Goal: Information Seeking & Learning: Compare options

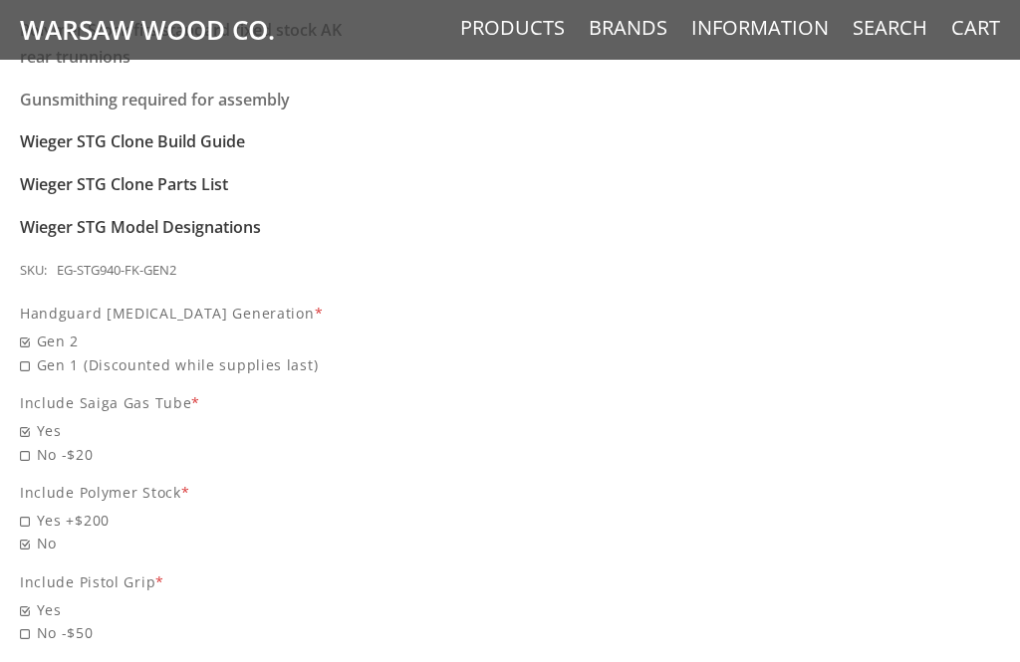
scroll to position [1949, 0]
click at [29, 356] on span "Gen 1 (Discounted while supplies last)" at bounding box center [196, 367] width 353 height 23
click at [29, 356] on input "Gen 1 (Discounted while supplies last)" at bounding box center [159, 356] width 279 height 1
radio input "true"
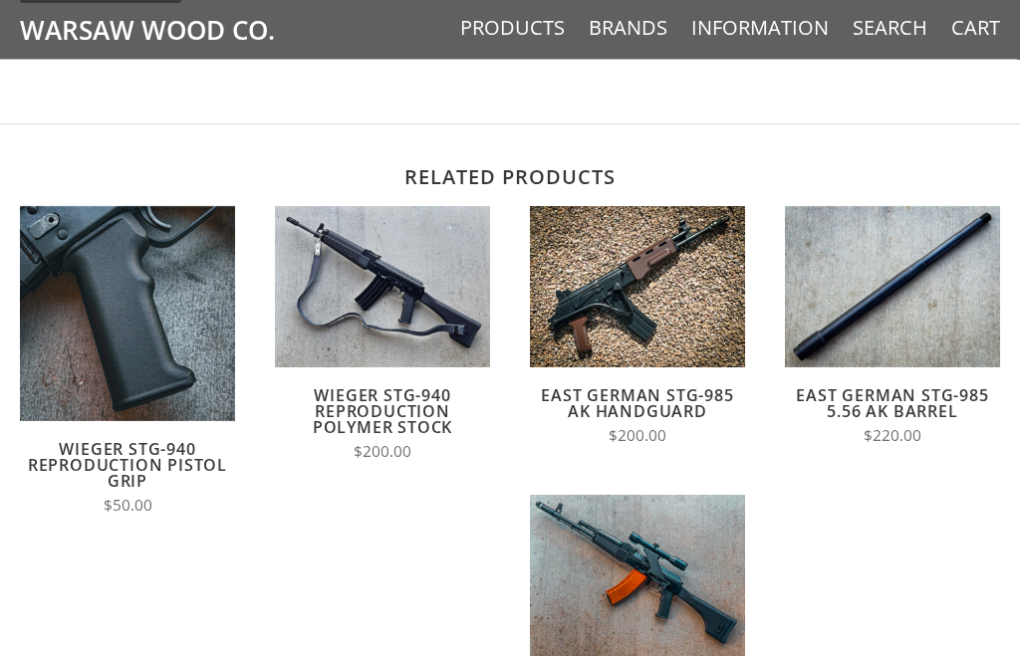
scroll to position [3641, 0]
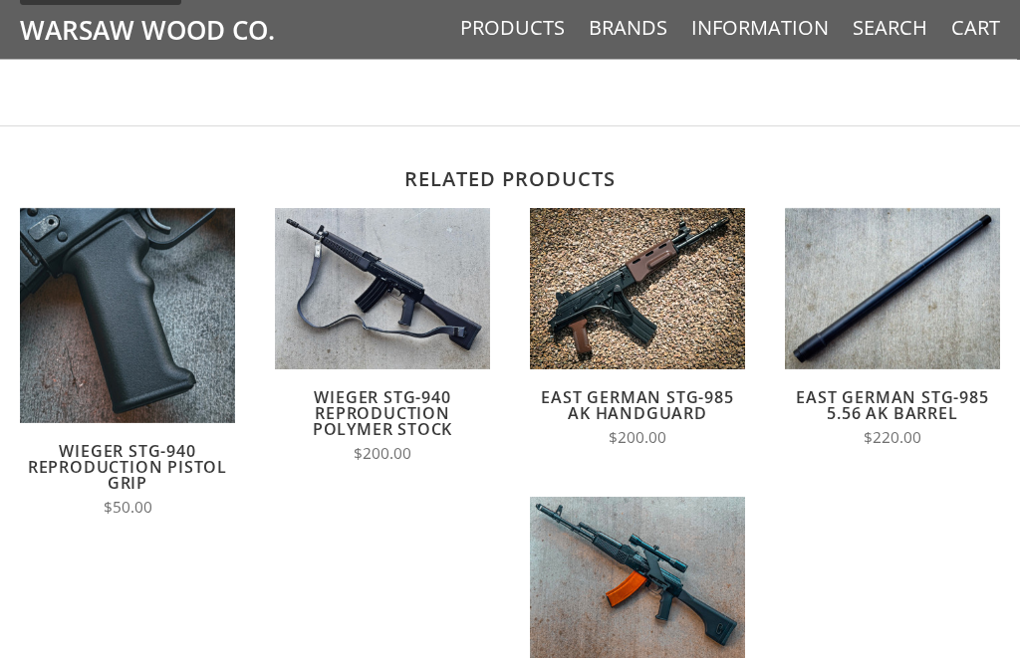
click at [598, 498] on img at bounding box center [637, 578] width 215 height 161
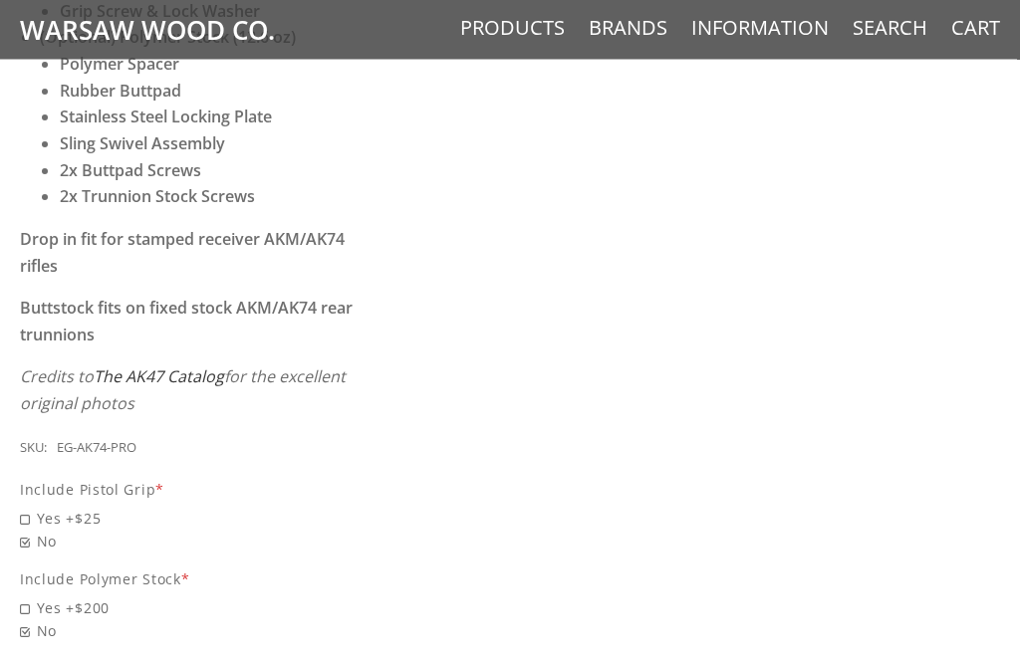
scroll to position [1287, 0]
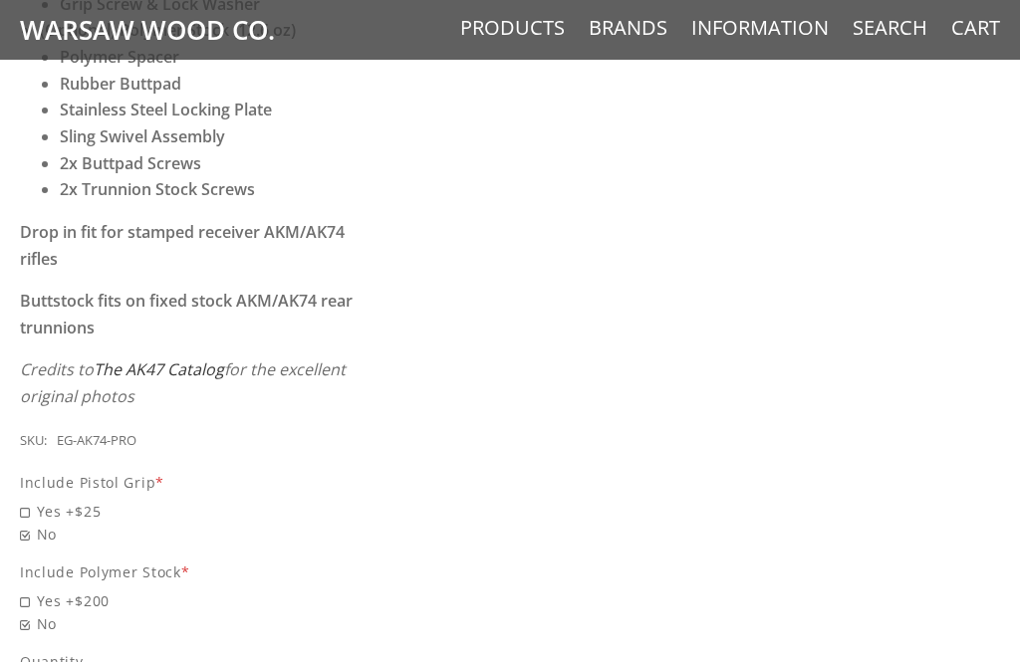
click at [36, 500] on span "Yes +$25" at bounding box center [196, 511] width 353 height 23
click at [36, 500] on input "Yes +$25" at bounding box center [159, 500] width 279 height 1
radio input "true"
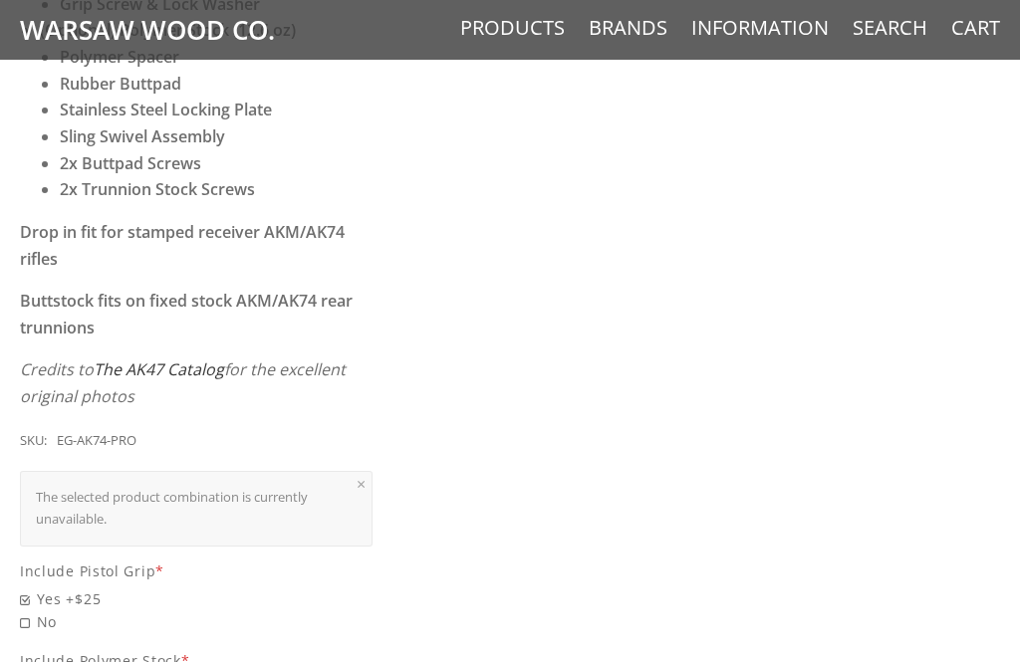
click at [26, 611] on span "No" at bounding box center [196, 622] width 353 height 23
click at [26, 611] on input "No" at bounding box center [159, 611] width 279 height 1
radio input "true"
click at [41, 588] on span "Yes +$25" at bounding box center [196, 599] width 353 height 23
click at [41, 588] on input "Yes +$25" at bounding box center [159, 588] width 279 height 1
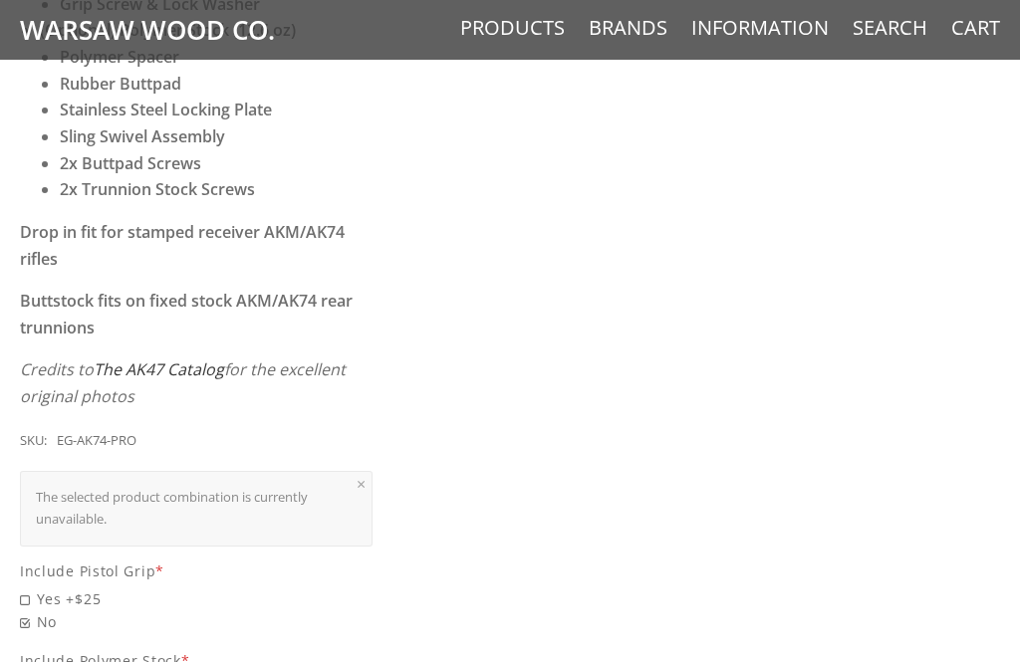
radio input "true"
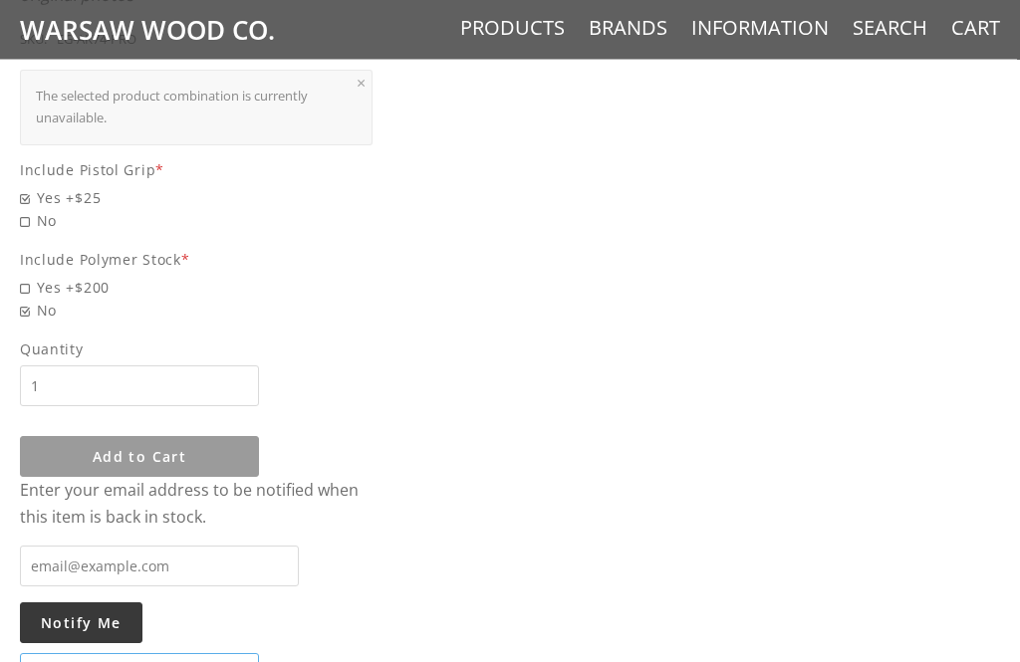
scroll to position [1670, 0]
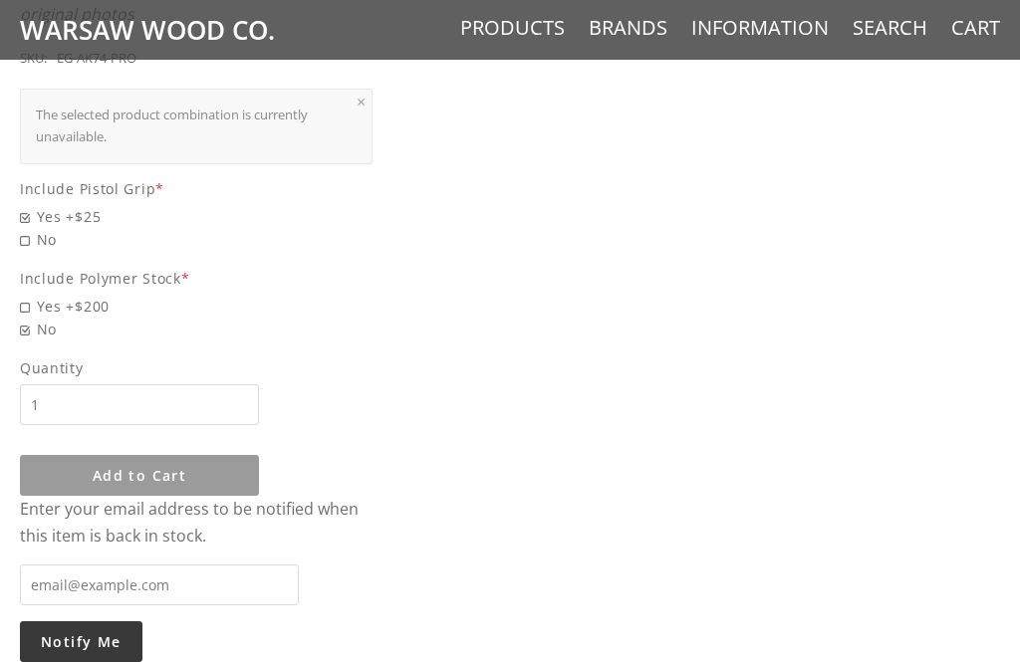
click at [29, 228] on span "No" at bounding box center [196, 239] width 353 height 23
click at [29, 228] on input "No" at bounding box center [159, 228] width 279 height 1
radio input "true"
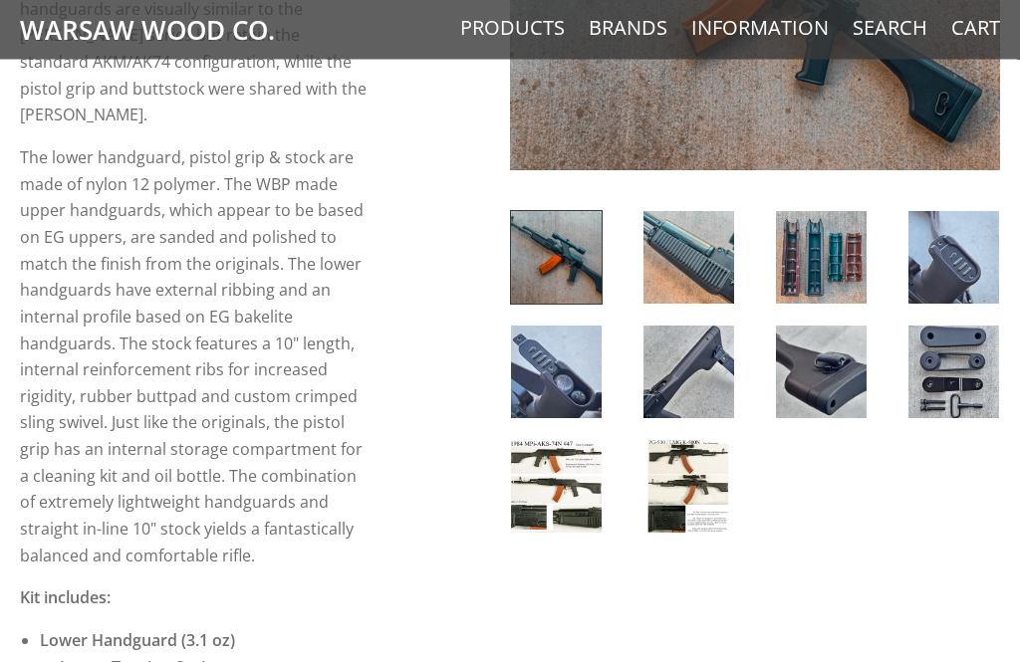
scroll to position [490, 0]
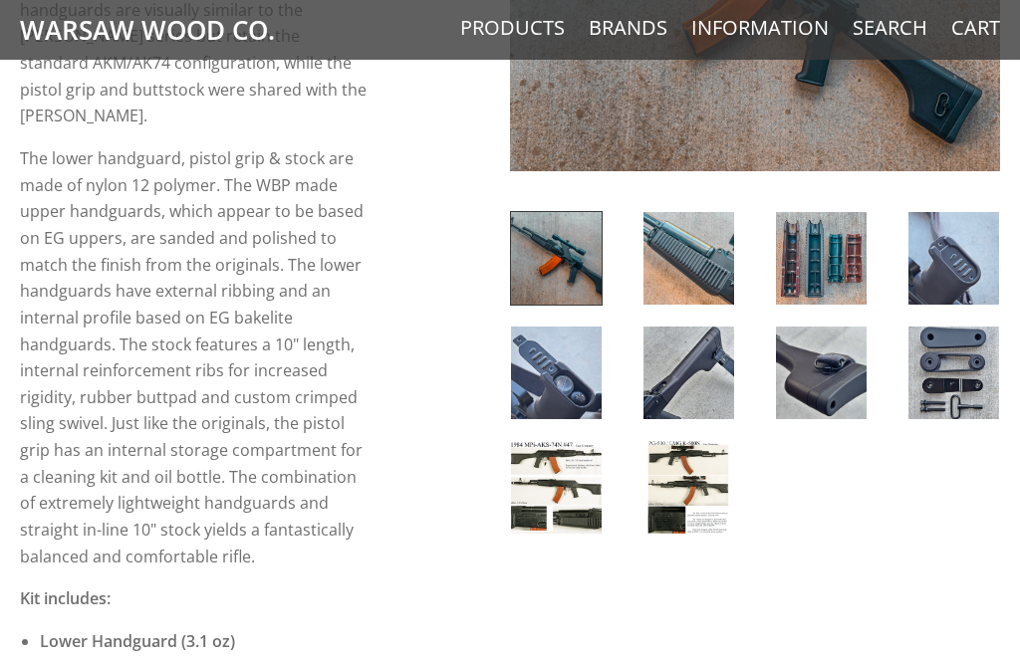
click at [699, 481] on img at bounding box center [689, 487] width 91 height 93
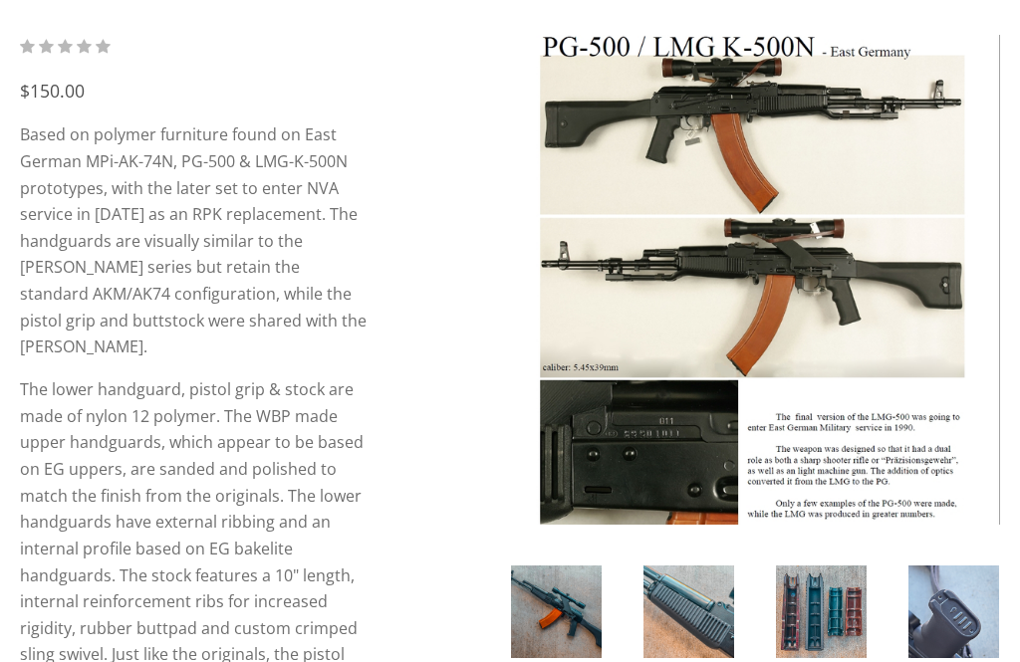
scroll to position [258, 0]
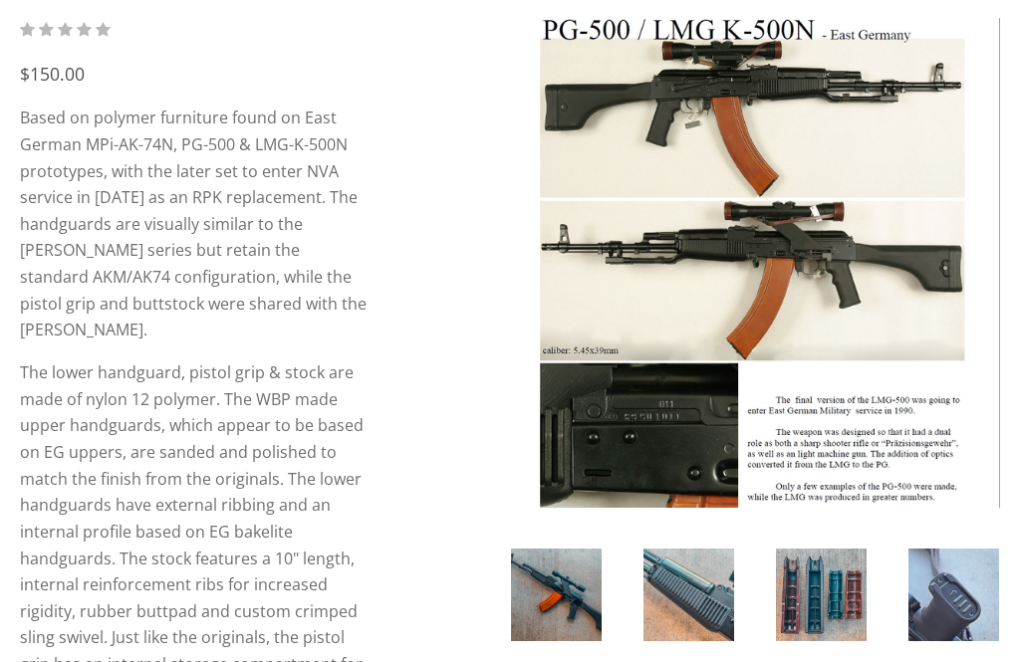
click at [559, 596] on img at bounding box center [556, 596] width 91 height 93
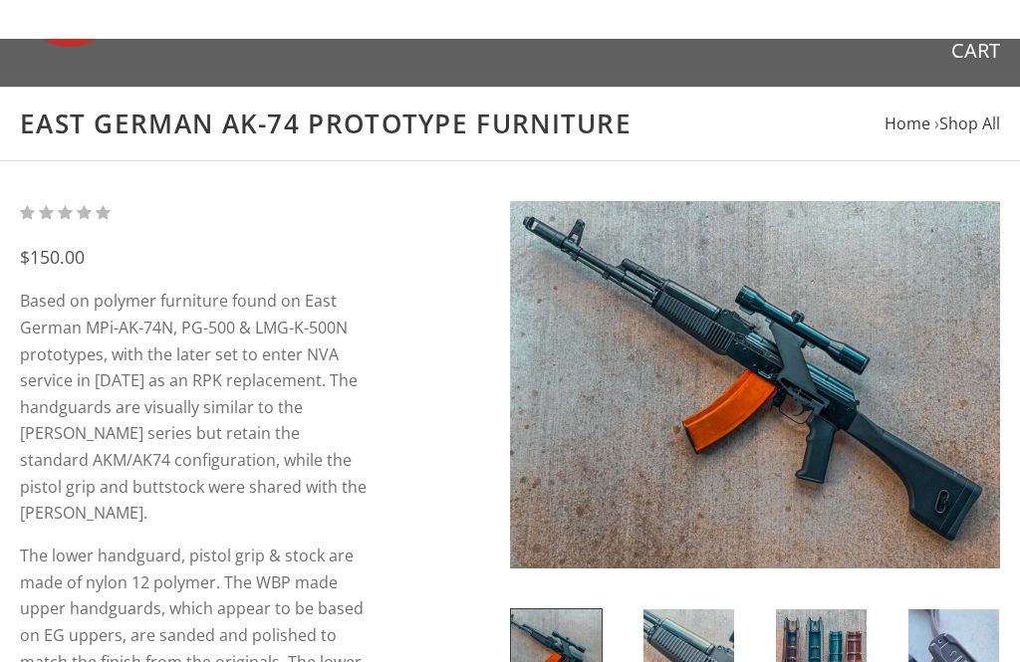
scroll to position [0, 0]
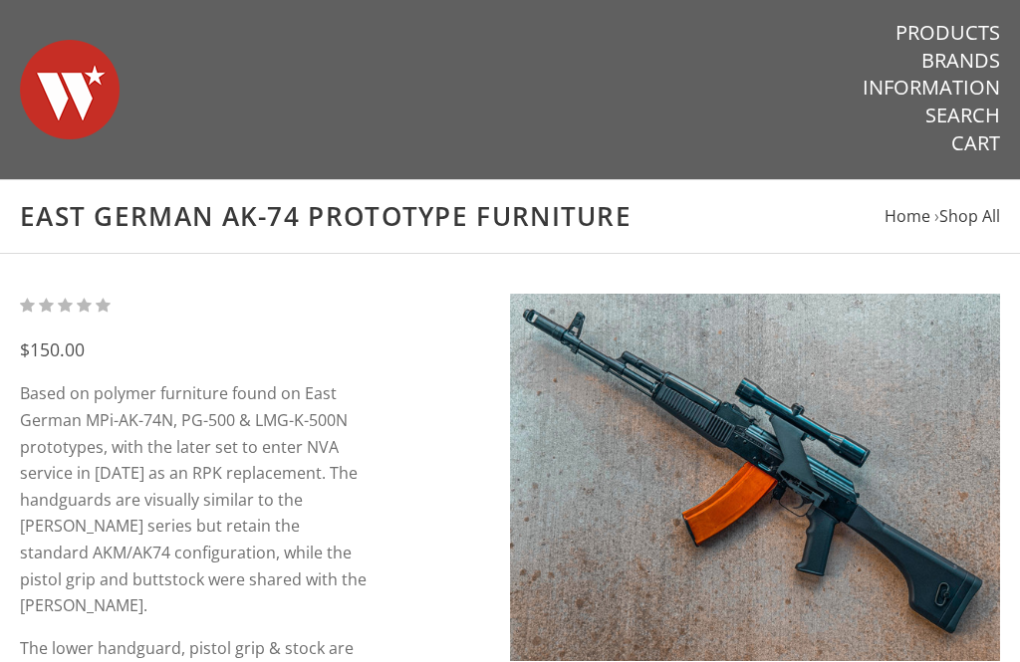
click at [962, 27] on link "Products" at bounding box center [948, 33] width 105 height 26
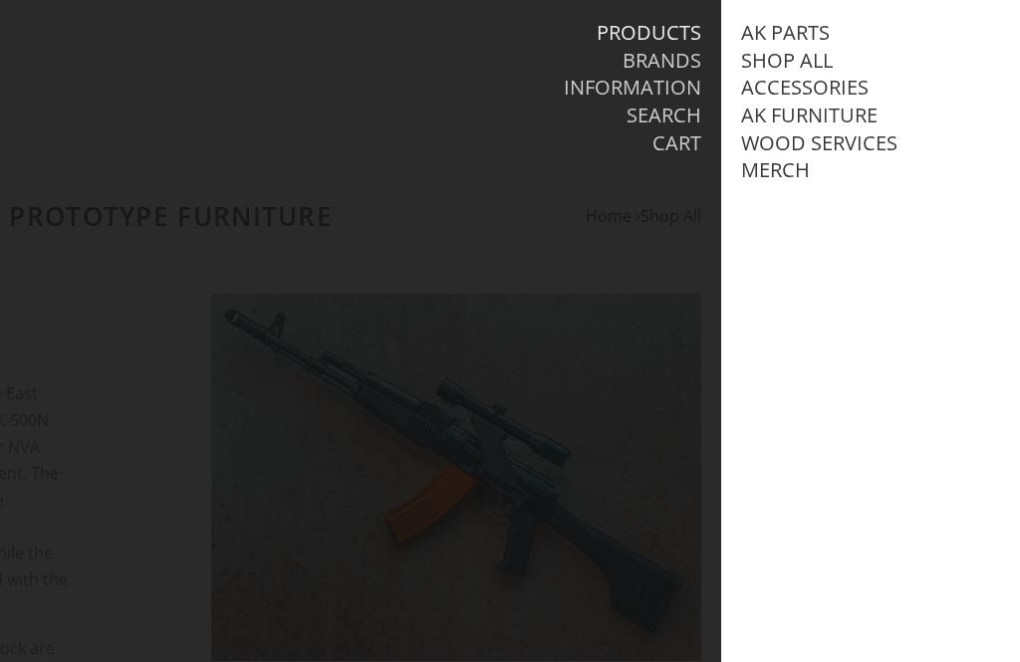
click at [850, 105] on link "AK Furniture" at bounding box center [809, 116] width 136 height 26
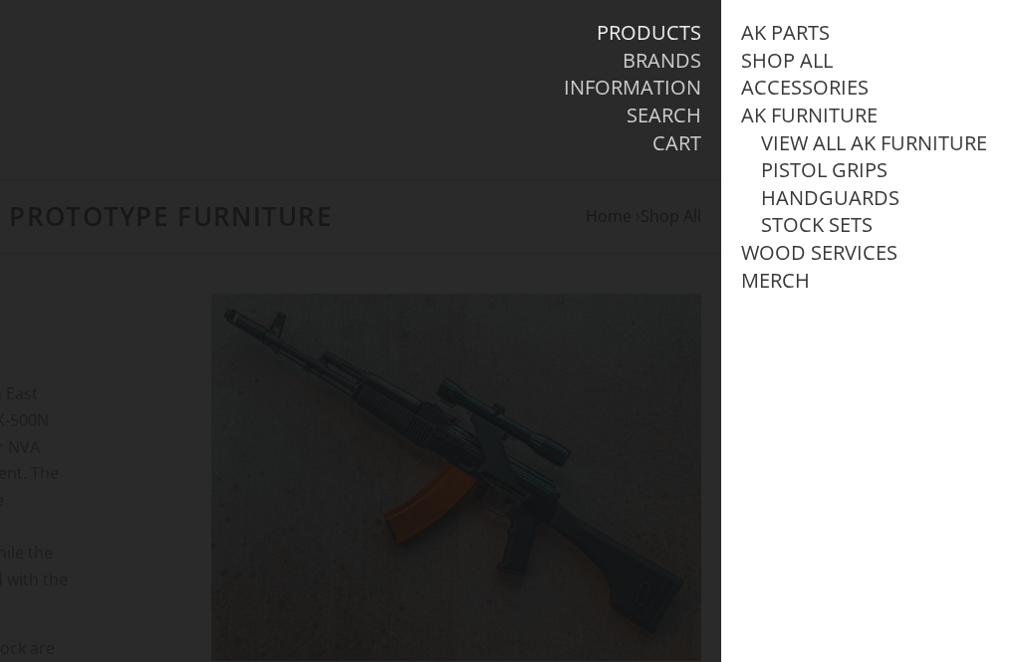
click at [917, 139] on link "View all AK Furniture" at bounding box center [874, 143] width 226 height 26
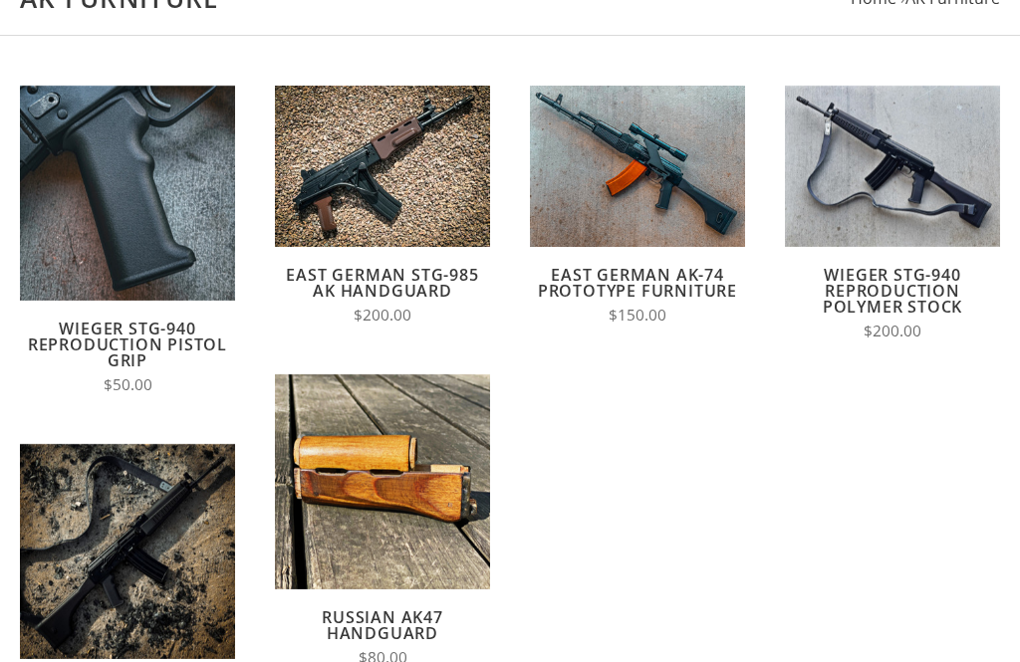
scroll to position [210, 0]
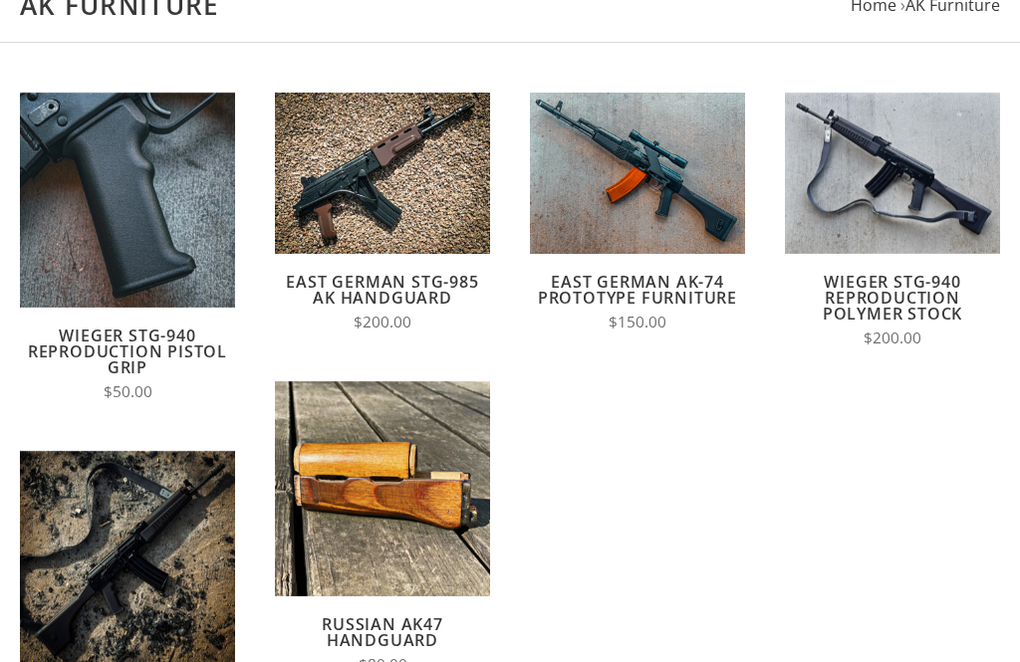
click at [935, 280] on link "Wieger STG-940 Reproduction Polymer Stock" at bounding box center [892, 299] width 139 height 54
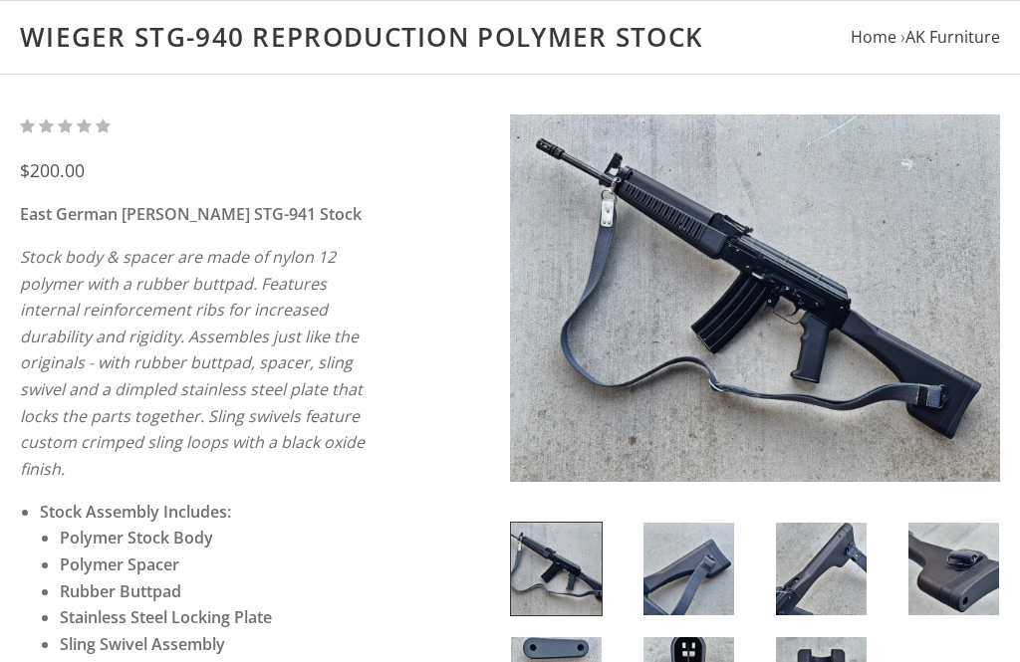
scroll to position [172, 0]
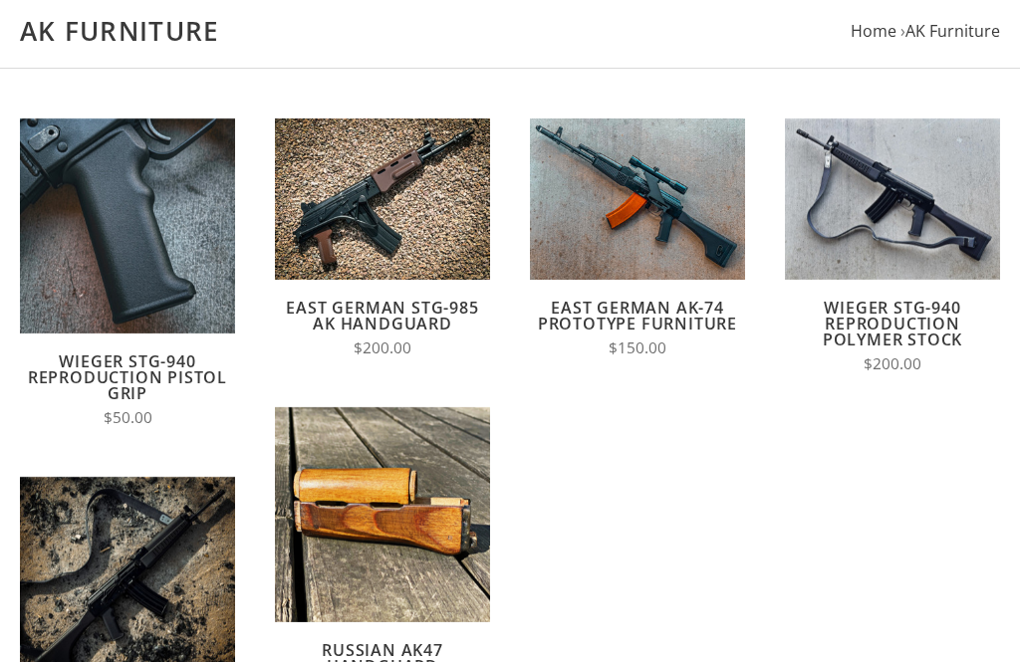
scroll to position [182, 0]
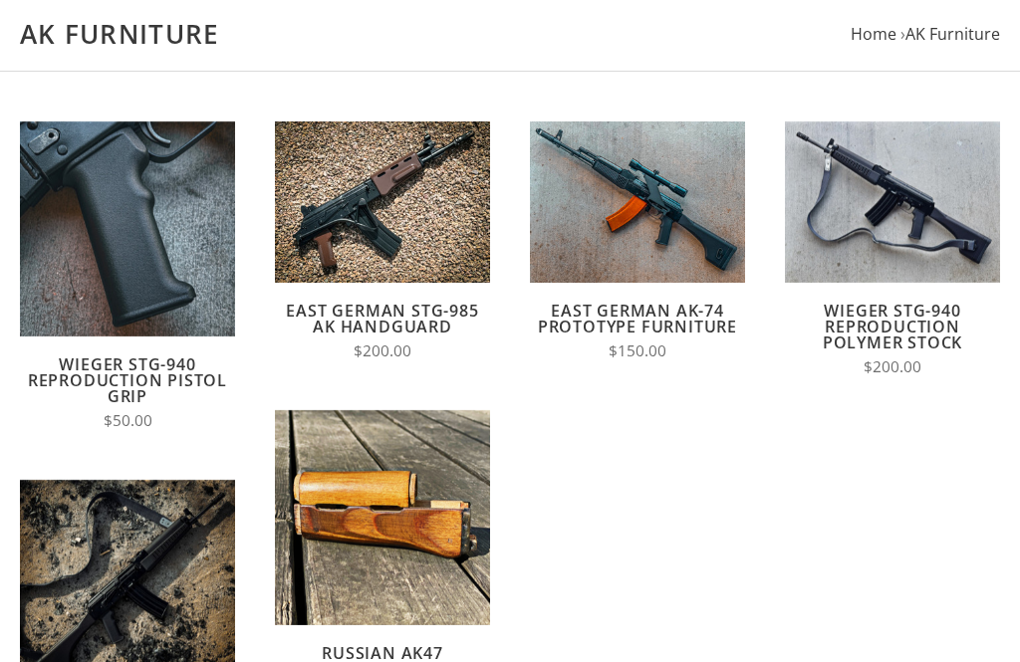
click at [655, 313] on link "East German AK-74 Prototype Furniture" at bounding box center [637, 319] width 199 height 38
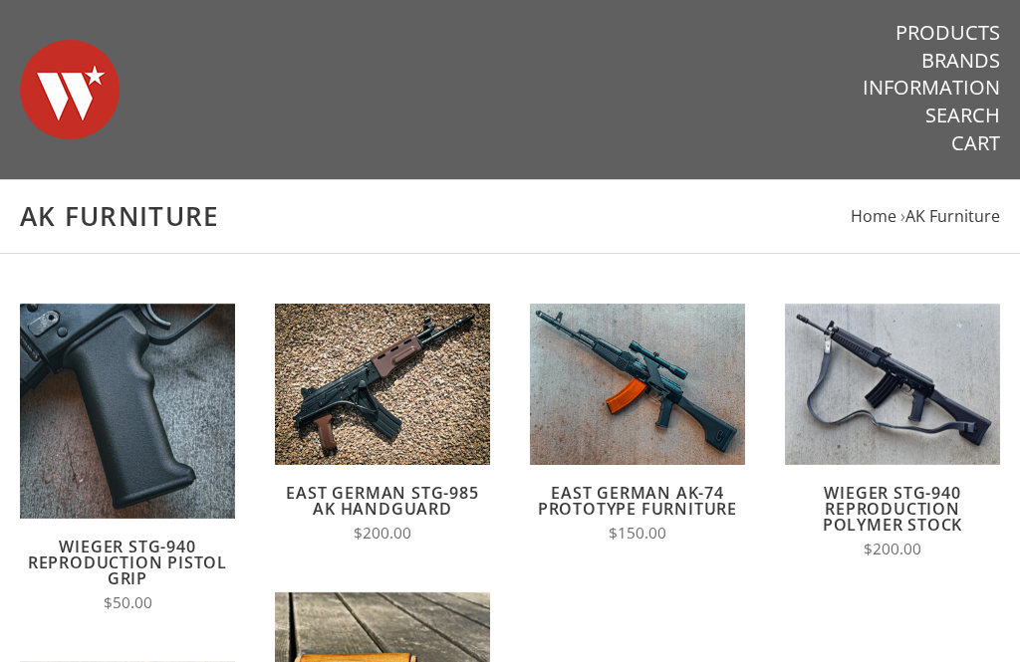
scroll to position [246, 0]
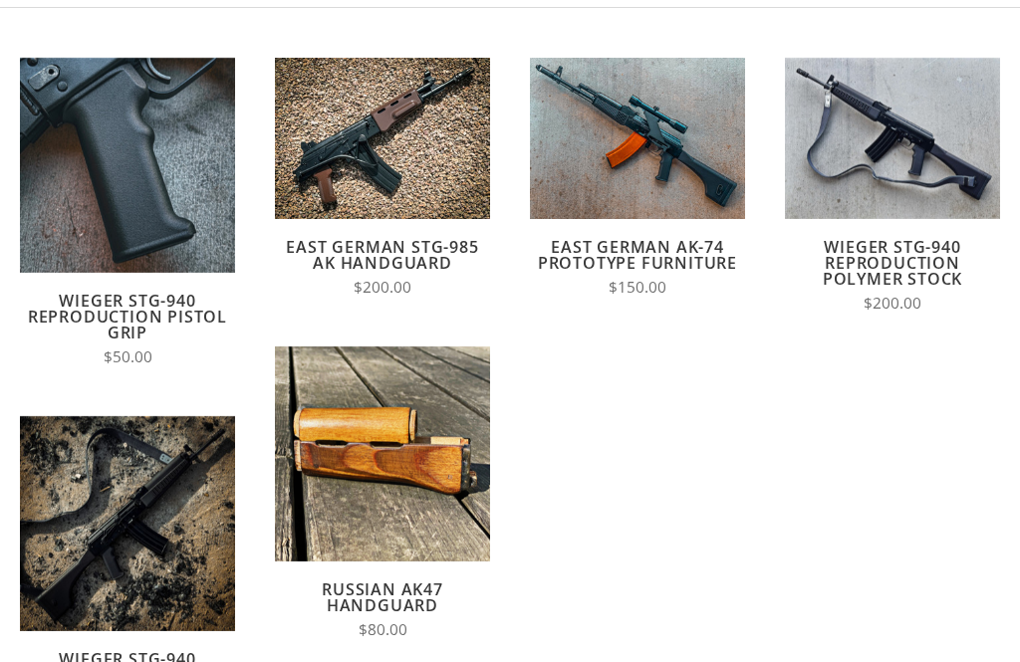
click at [318, 171] on li "Compare" at bounding box center [382, 174] width 199 height 37
click at [323, 146] on span "View Full Details" at bounding box center [383, 139] width 142 height 25
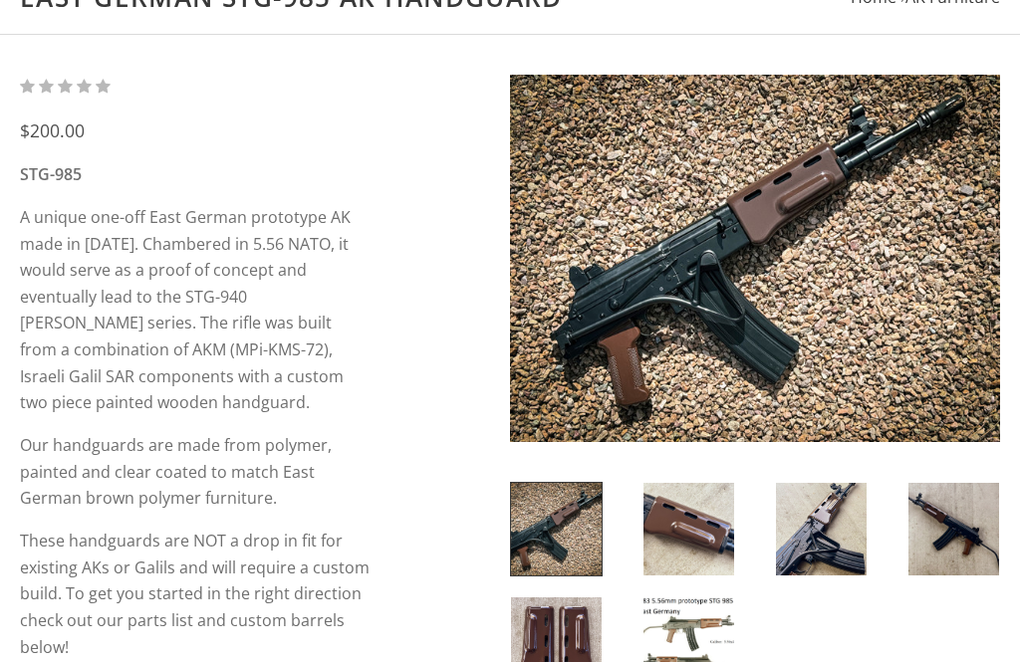
scroll to position [207, 0]
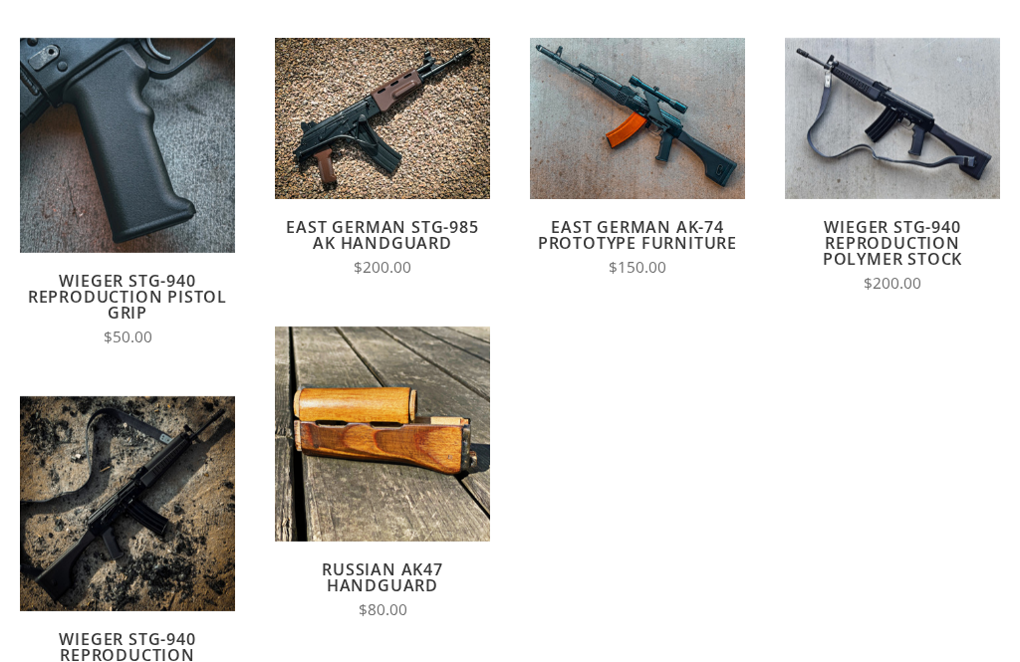
scroll to position [266, 0]
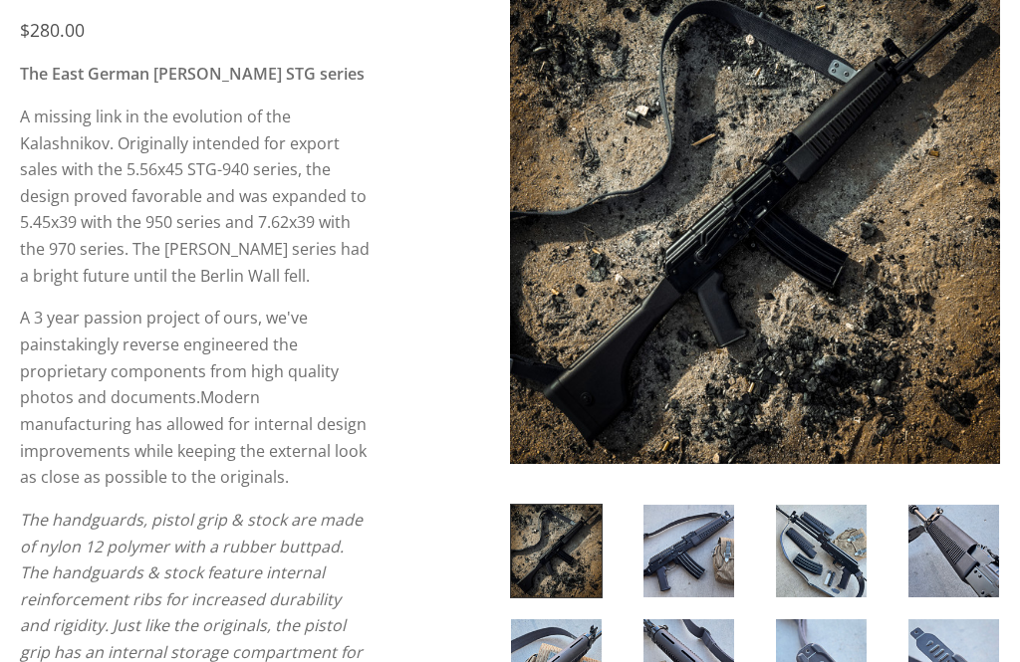
scroll to position [286, 0]
